Goal: Complete application form

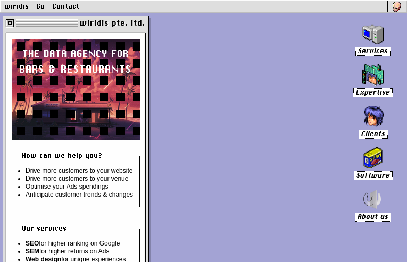
type input "[EMAIL_ADDRESS][DOMAIN_NAME]"
checkbox input "true"
radio input "true"
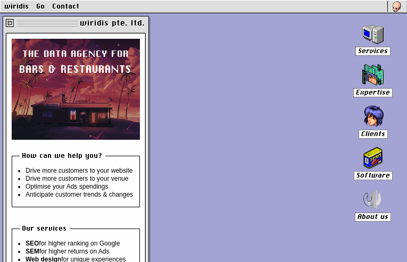
radio input "true"
checkbox input "false"
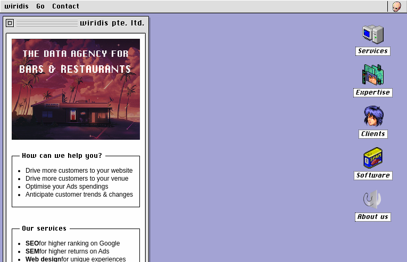
radio input "false"
checkbox input "false"
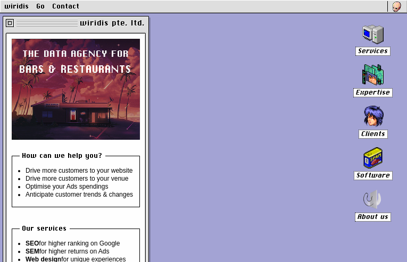
checkbox input "false"
